Goal: Information Seeking & Learning: Learn about a topic

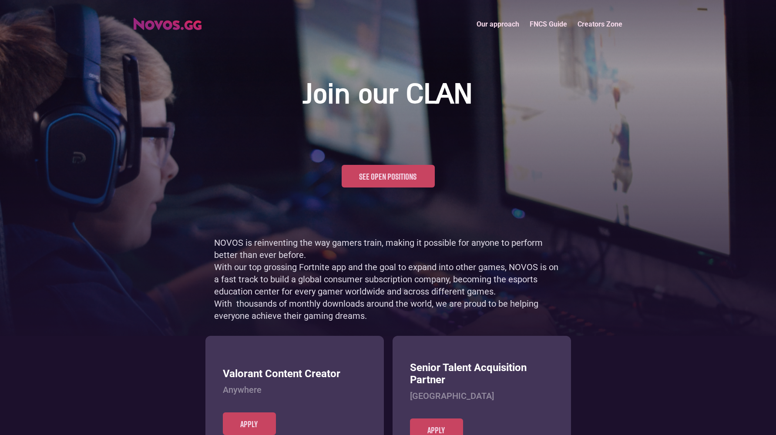
scroll to position [423, 0]
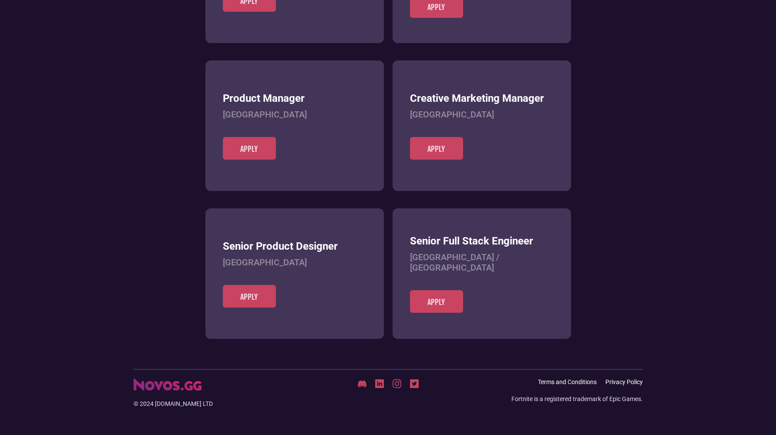
scroll to position [336, 0]
